Goal: Task Accomplishment & Management: Manage account settings

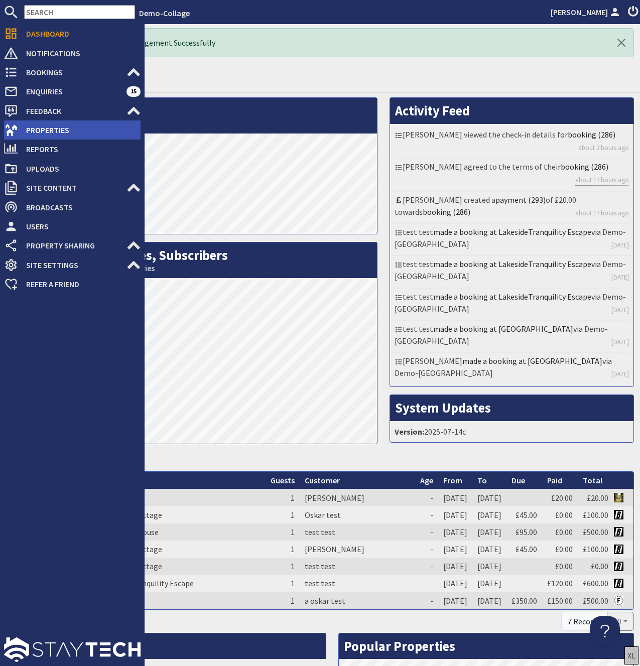
click at [45, 131] on span "Properties" at bounding box center [79, 130] width 122 height 16
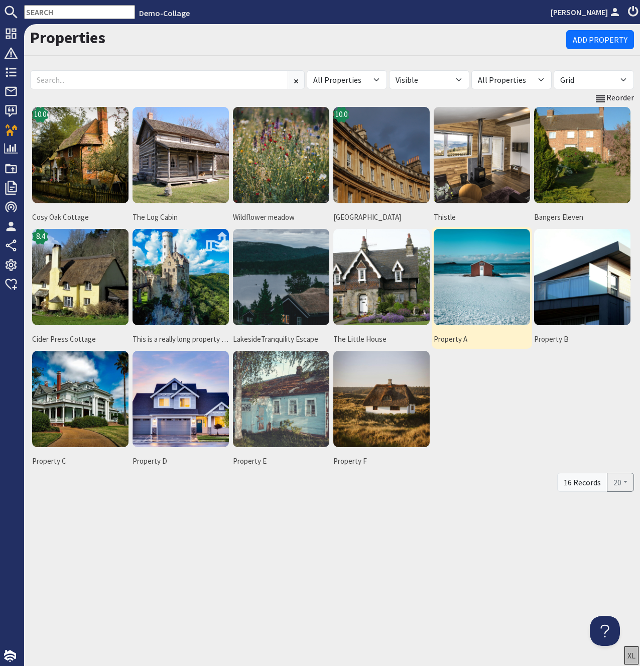
click at [480, 269] on img at bounding box center [482, 277] width 96 height 96
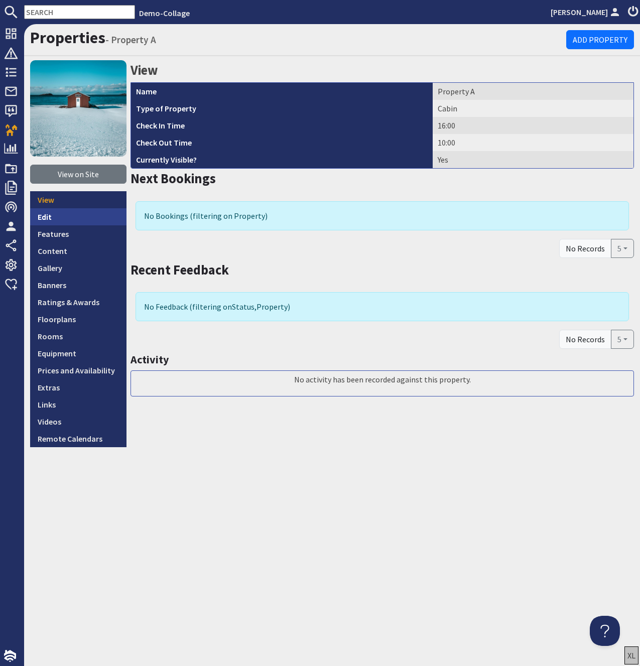
click at [40, 219] on link "Edit" at bounding box center [78, 216] width 96 height 17
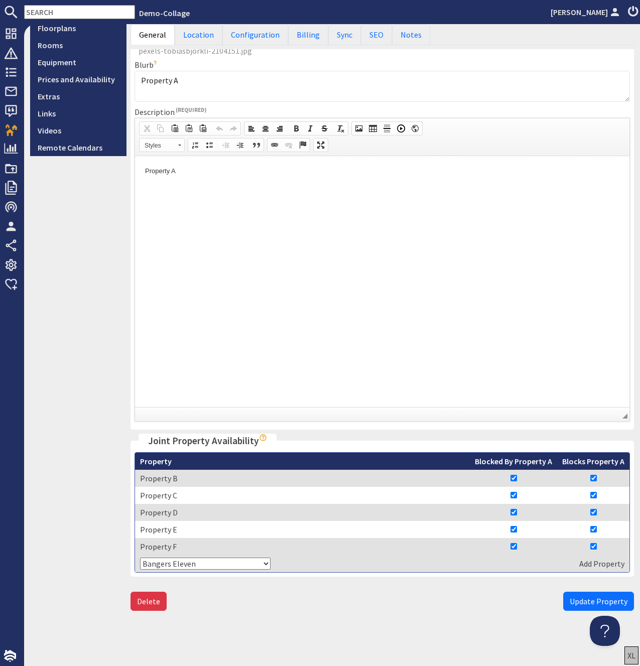
click at [463, 450] on fieldset "Joint Property Availability If a sub-property is booked or unavailable then the…" at bounding box center [383, 505] width 504 height 143
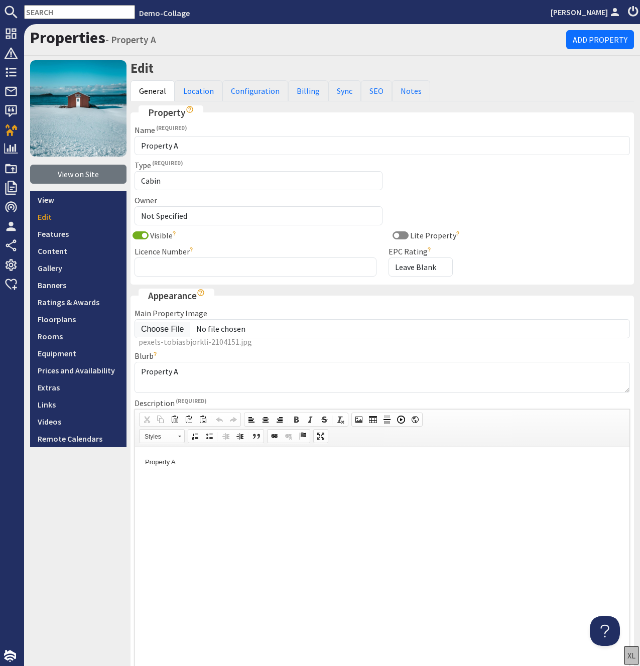
click at [204, 120] on fieldset "Property Name Property A Type Not Specified Apartment Barn Boathouse Bothy Bung…" at bounding box center [383, 194] width 504 height 179
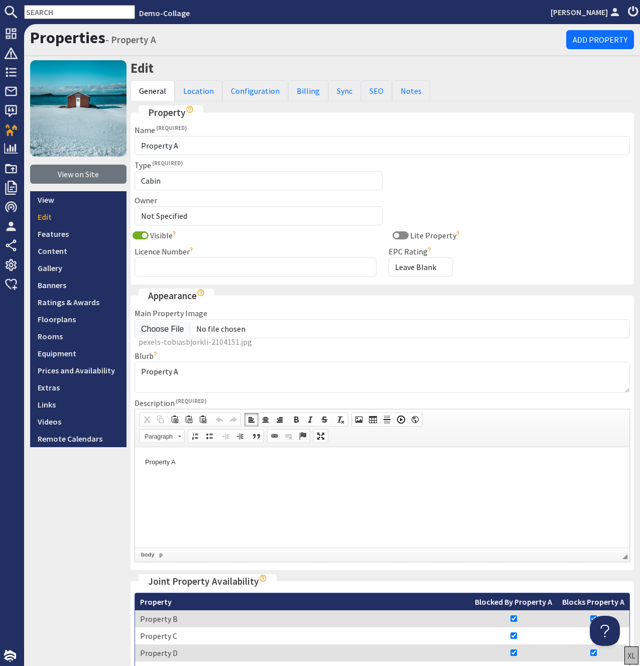
click at [283, 483] on html "Property A" at bounding box center [382, 497] width 494 height 100
click at [78, 518] on div "View on Site View Edit Features Content Gallery Banners Ratings & Awards Floorp…" at bounding box center [78, 408] width 96 height 696
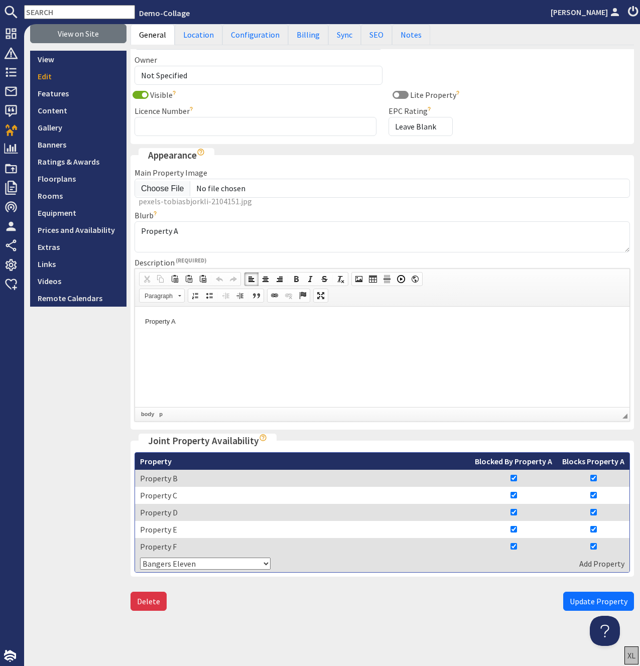
click at [184, 362] on html "Property A" at bounding box center [382, 356] width 494 height 100
click at [112, 417] on div "View on Site View Edit Features Content Gallery Banners Ratings & Awards Floorp…" at bounding box center [78, 268] width 96 height 696
click at [451, 29] on ul "General Location Configuration Billing Sync SEO Notes" at bounding box center [383, 34] width 504 height 21
